Goal: Task Accomplishment & Management: Manage account settings

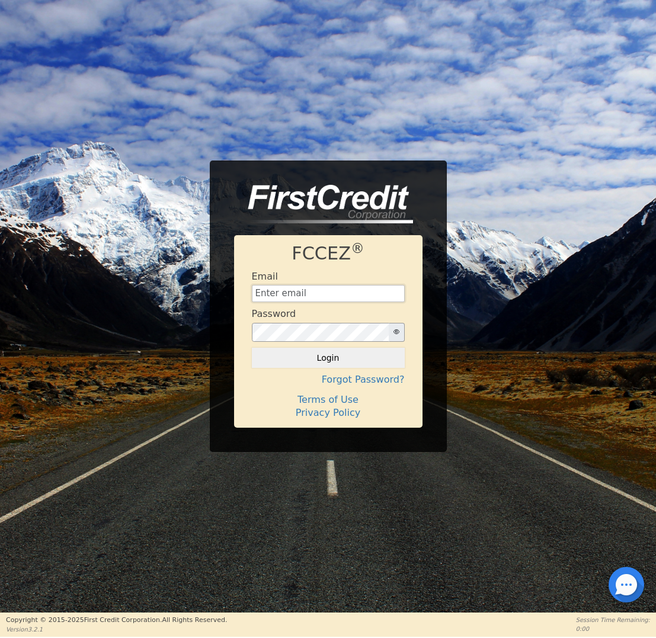
type input "[EMAIL_ADDRESS][DOMAIN_NAME]"
click at [319, 355] on button "Login" at bounding box center [328, 358] width 153 height 20
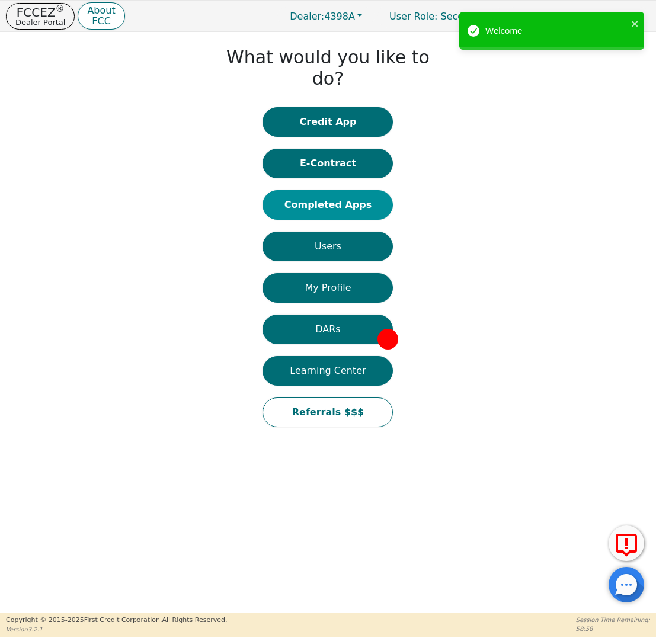
click at [333, 190] on button "Completed Apps" at bounding box center [327, 205] width 130 height 30
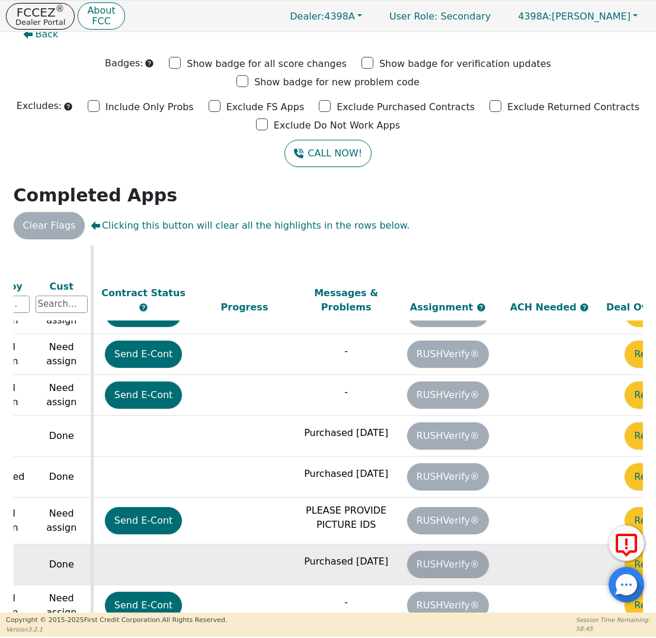
scroll to position [346, 662]
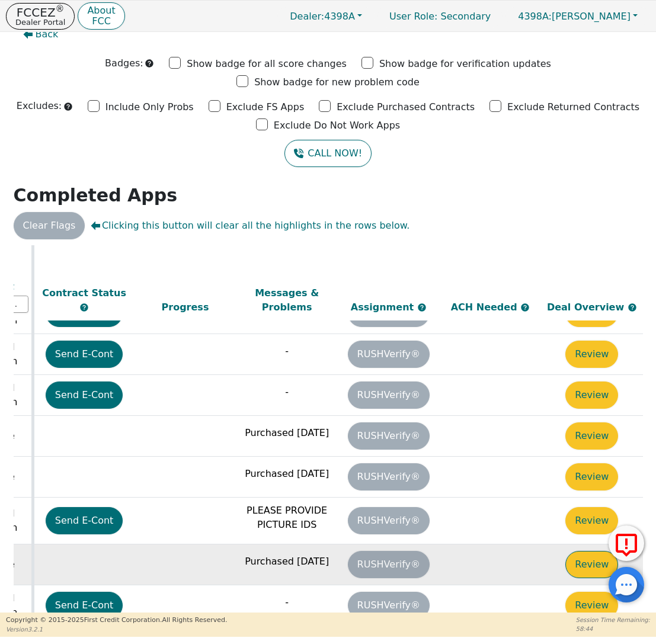
click at [593, 551] on button "Review" at bounding box center [591, 564] width 53 height 27
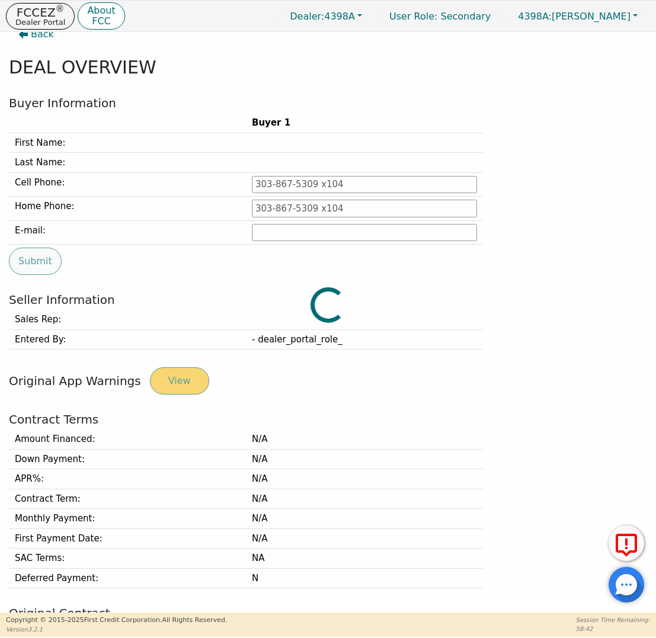
type input "[PHONE_NUMBER]"
type input "[EMAIL_ADDRESS][DOMAIN_NAME]"
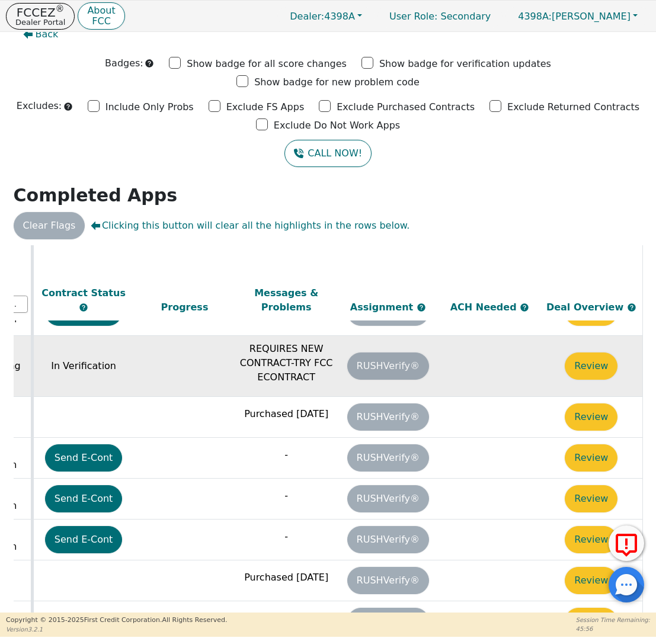
scroll to position [202, 670]
click at [597, 352] on button "Review" at bounding box center [590, 365] width 53 height 27
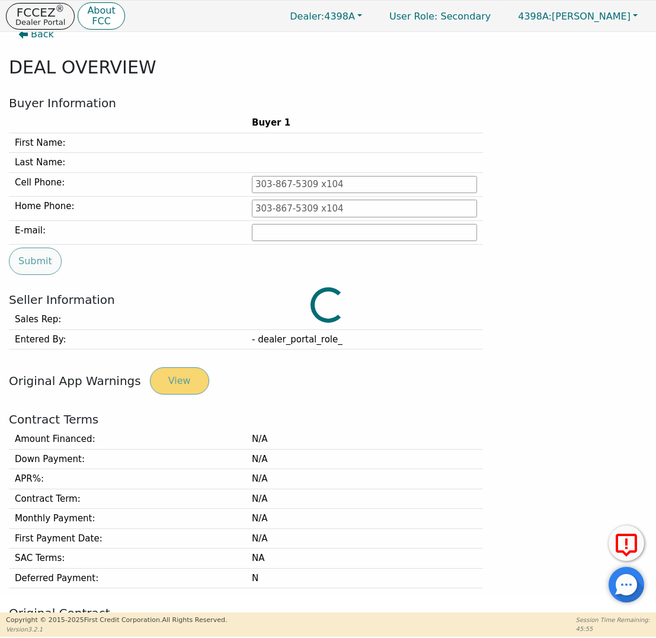
type input "[PHONE_NUMBER]"
type input "[EMAIL_ADDRESS][DOMAIN_NAME]"
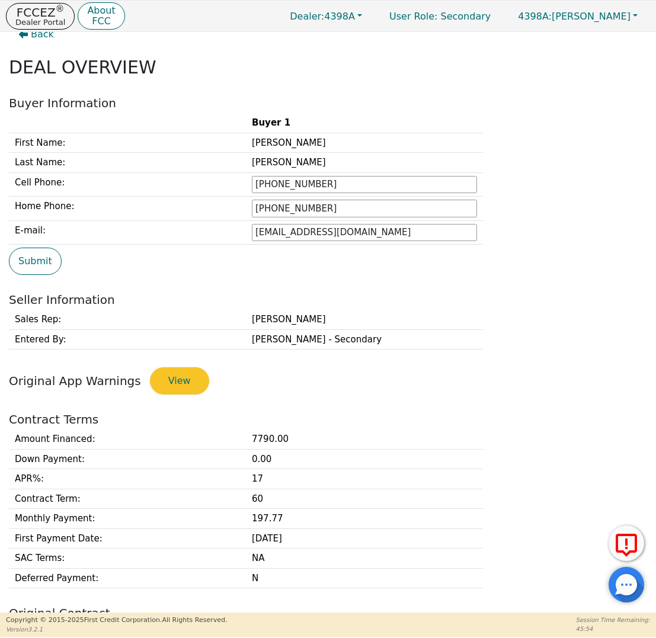
scroll to position [270, 0]
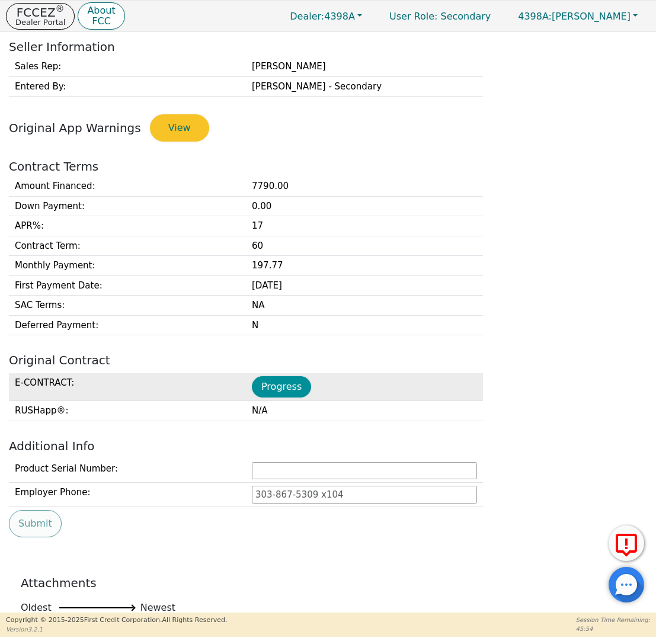
click at [271, 380] on button "Progress" at bounding box center [281, 386] width 59 height 21
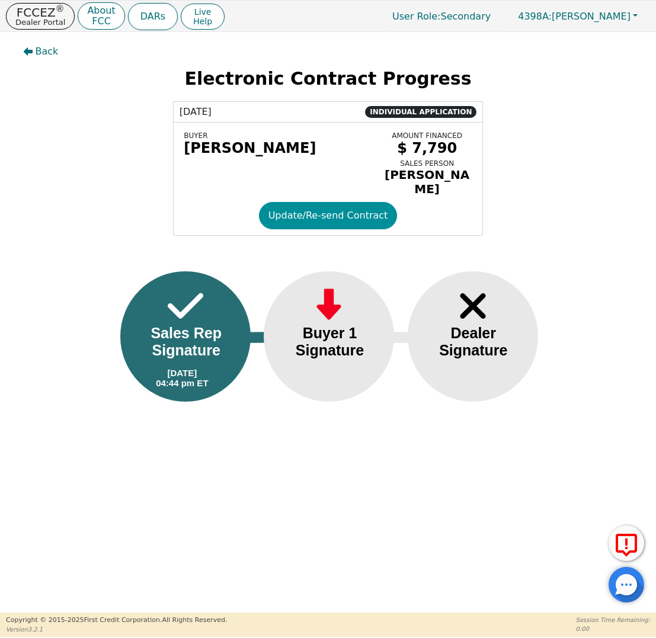
click at [316, 208] on button "Update/Re-send Contract" at bounding box center [328, 215] width 139 height 27
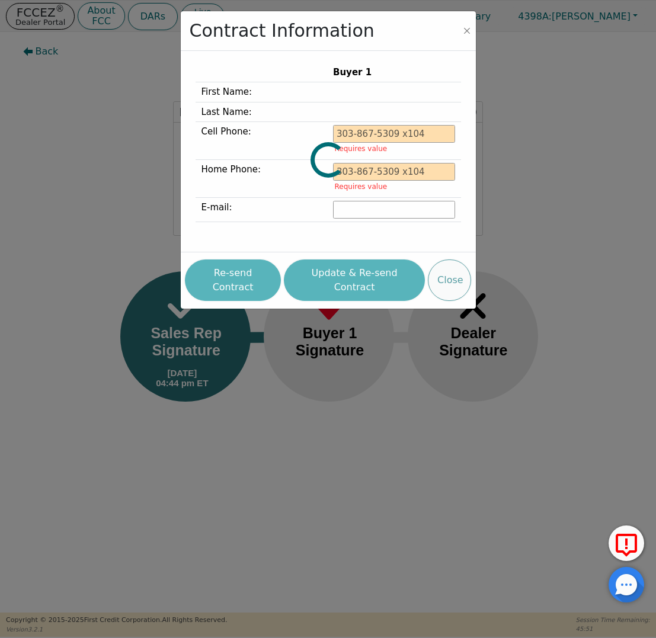
type input "[PHONE_NUMBER]"
type input "[EMAIL_ADDRESS][DOMAIN_NAME]"
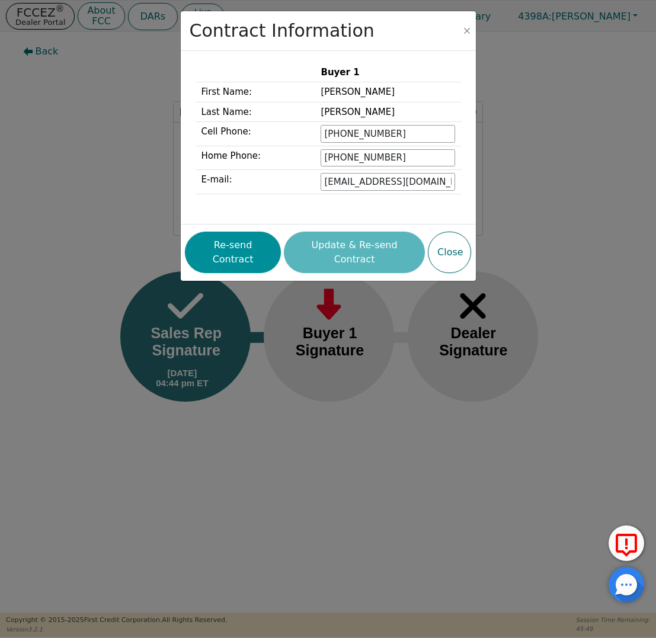
click at [265, 245] on button "Re-send Contract" at bounding box center [233, 252] width 96 height 41
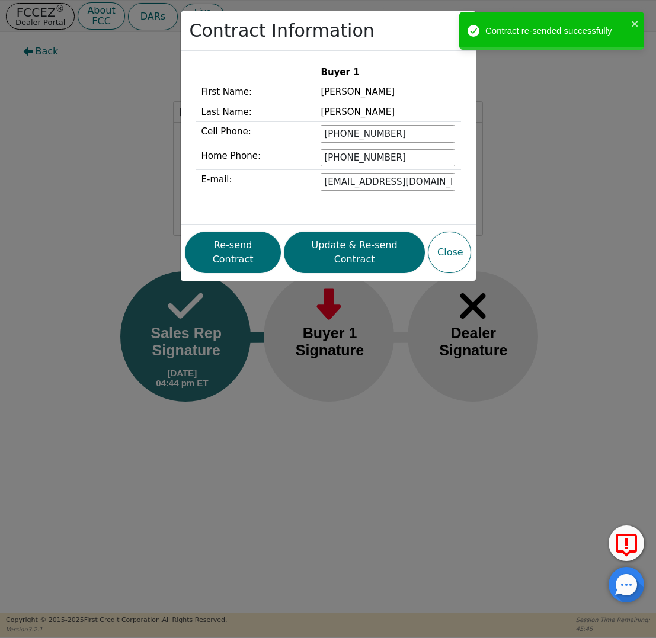
click at [115, 84] on div "Contract Information Buyer 1 First Name: [PERSON_NAME] Last Name: [PERSON_NAME]…" at bounding box center [328, 319] width 656 height 638
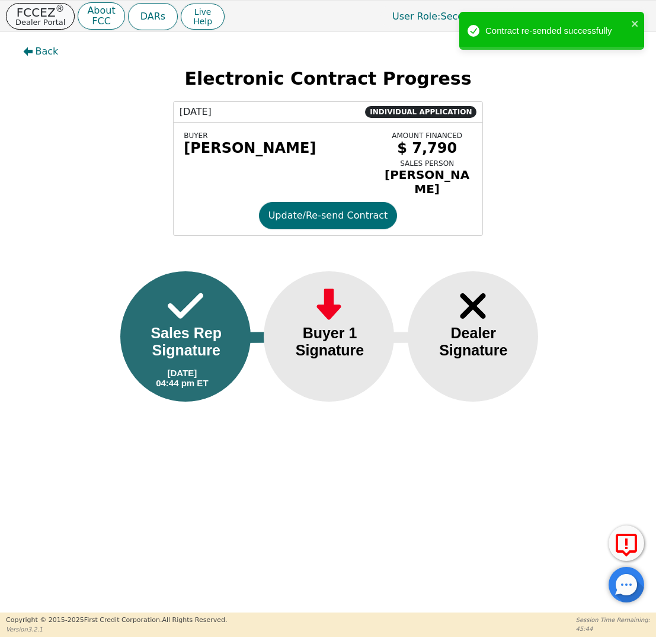
click at [54, 26] on p "Dealer Portal" at bounding box center [40, 22] width 50 height 8
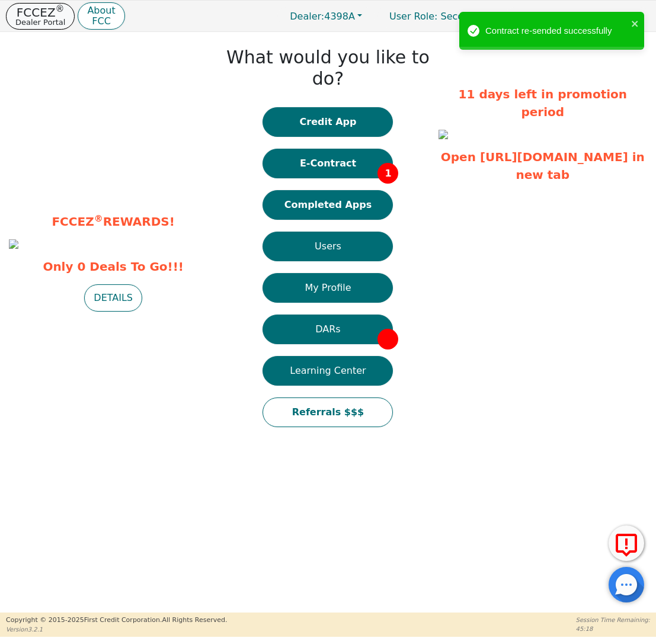
click at [41, 23] on p "Dealer Portal" at bounding box center [40, 22] width 50 height 8
